Goal: Task Accomplishment & Management: Manage account settings

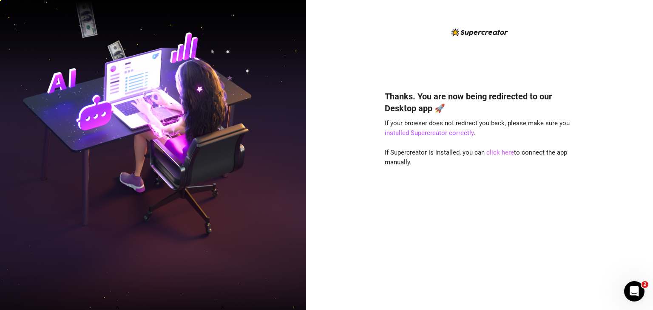
click at [496, 154] on link "click here" at bounding box center [500, 153] width 28 height 8
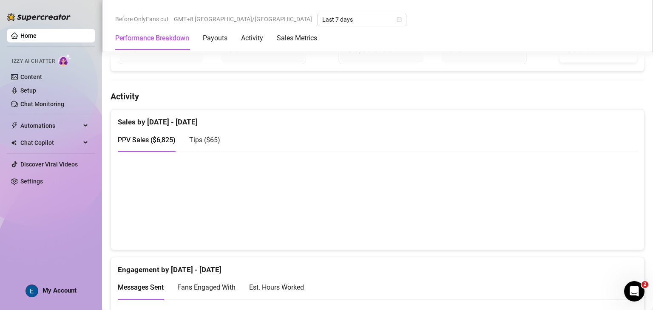
scroll to position [383, 0]
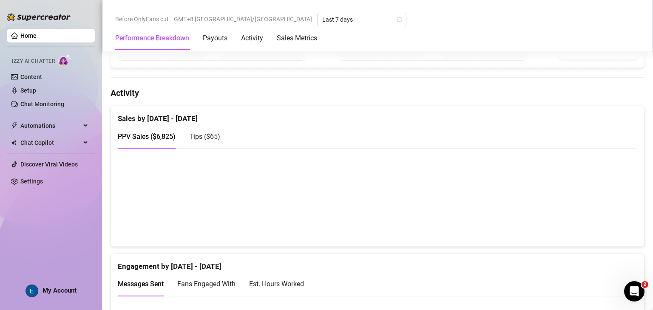
click at [213, 133] on span "Tips ( $65 )" at bounding box center [204, 137] width 31 height 8
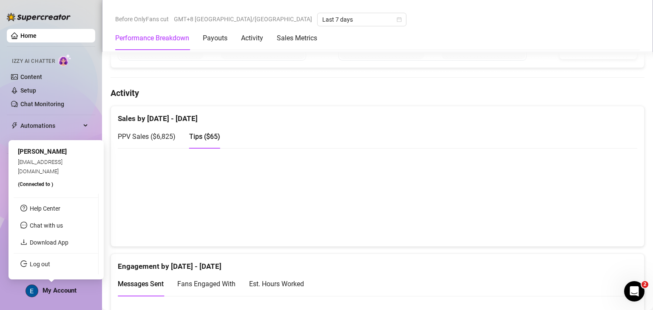
click at [63, 289] on span "My Account" at bounding box center [60, 291] width 34 height 8
click at [50, 261] on link "Log out" at bounding box center [40, 264] width 20 height 7
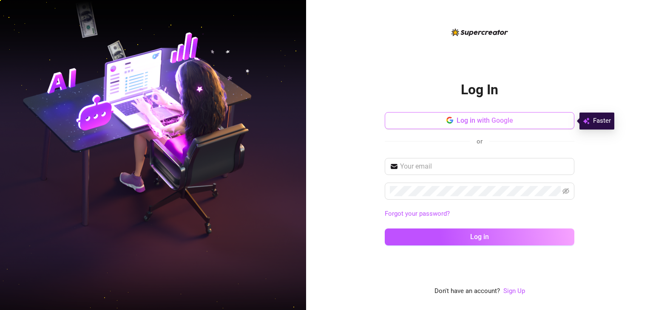
click at [514, 123] on button "Log in with Google" at bounding box center [480, 120] width 190 height 17
click at [561, 86] on div "Log In Log in with Google or Forgot your password? Log in" at bounding box center [480, 161] width 190 height 183
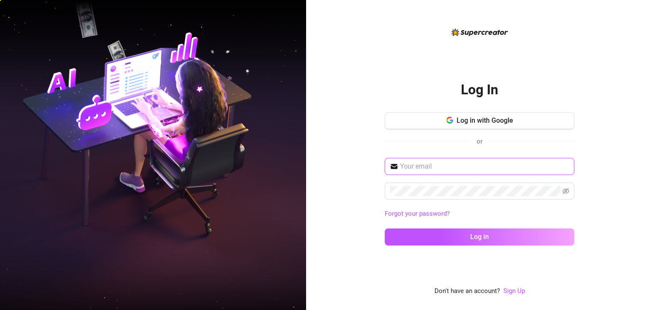
click at [519, 165] on input "text" at bounding box center [484, 167] width 169 height 10
type input "[EMAIL_ADDRESS][DOMAIN_NAME]"
click at [385, 229] on button "Log in" at bounding box center [480, 237] width 190 height 17
